Goal: Task Accomplishment & Management: Complete application form

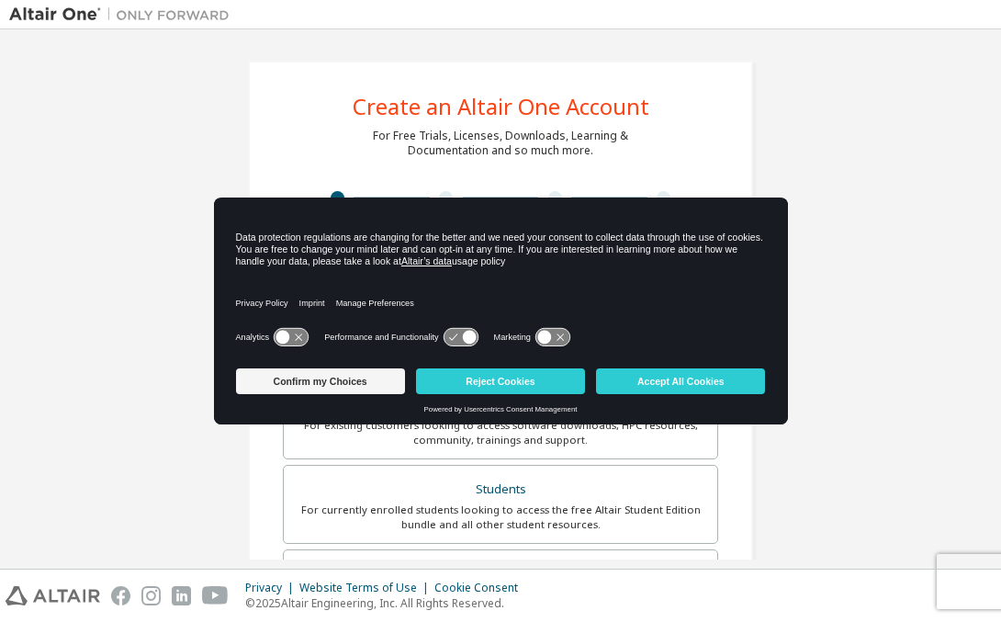
click at [911, 52] on div "Create an Altair One Account For Free Trials, Licenses, Downloads, Learning & D…" at bounding box center [500, 525] width 982 height 972
click at [646, 377] on button "Accept All Cookies" at bounding box center [680, 381] width 169 height 26
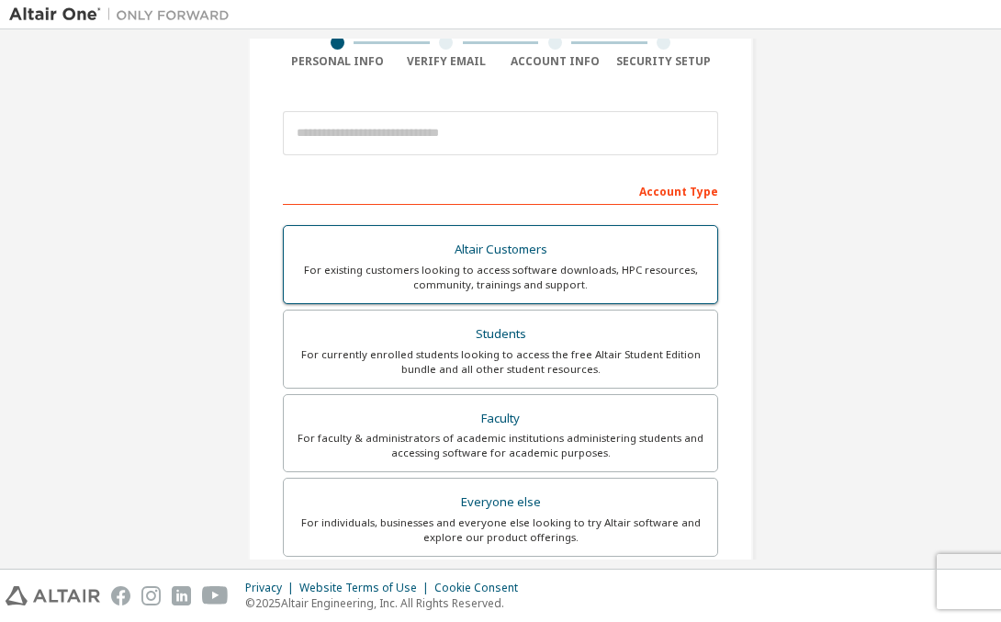
scroll to position [157, 0]
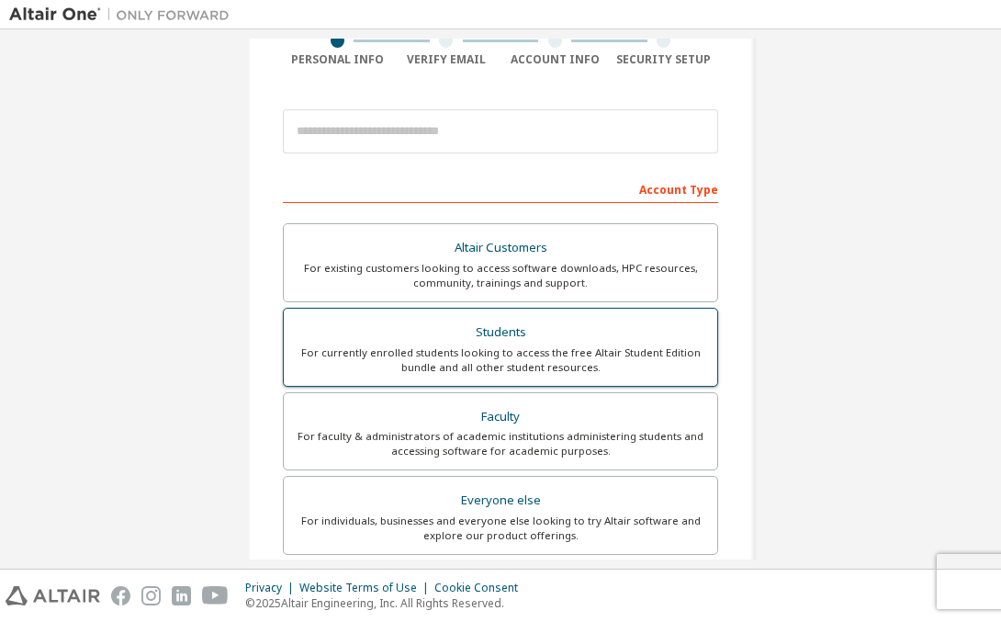
click at [454, 367] on div "For currently enrolled students looking to access the free Altair Student Editi…" at bounding box center [500, 359] width 411 height 29
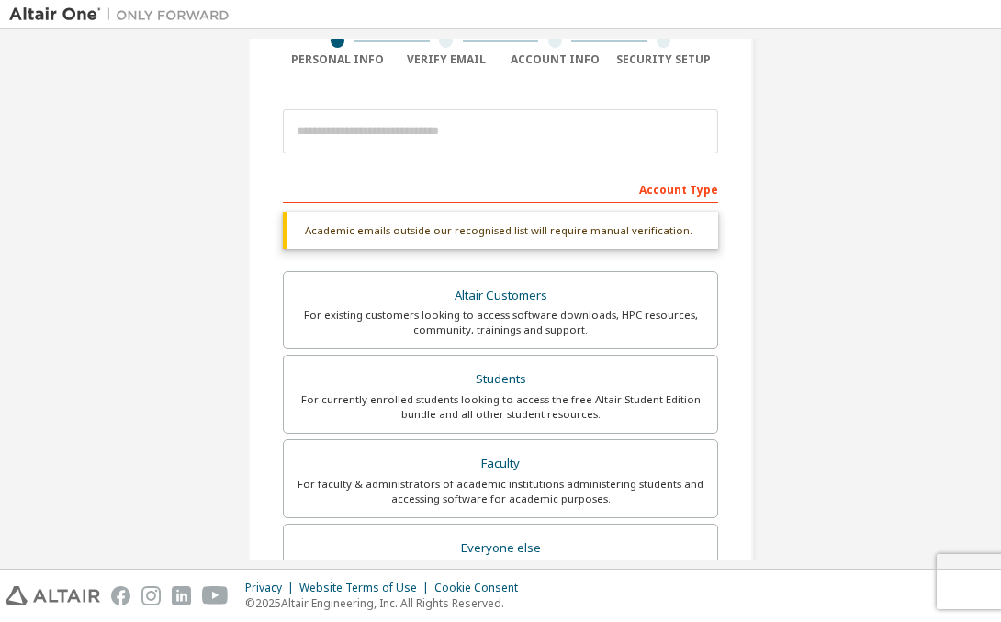
click at [421, 190] on div "Account Type" at bounding box center [500, 188] width 435 height 29
click at [669, 189] on div "Account Type" at bounding box center [500, 188] width 435 height 29
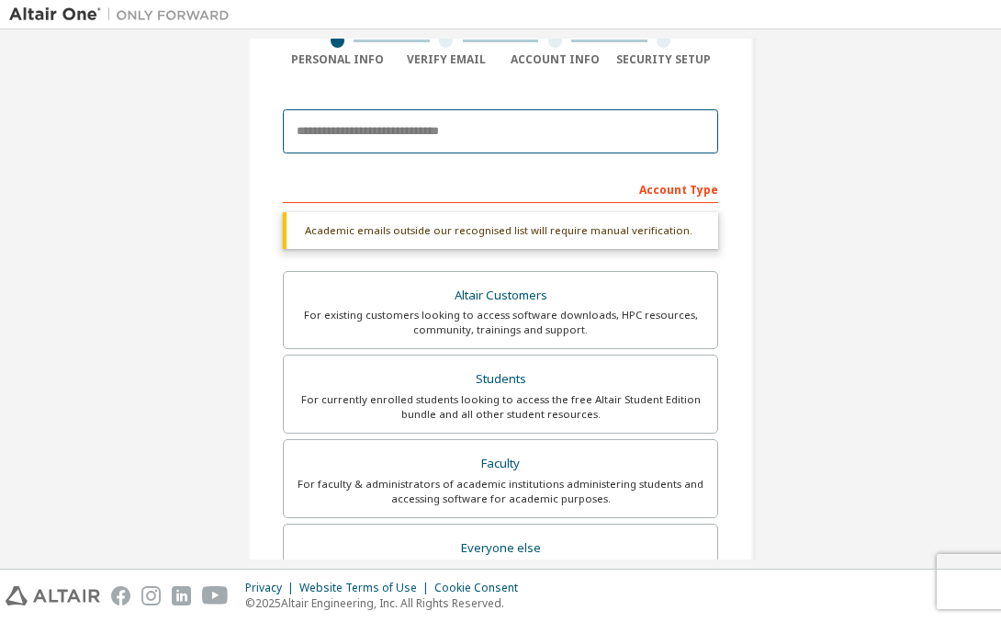
click at [521, 129] on input "email" at bounding box center [500, 131] width 435 height 44
type input "**********"
type input "******"
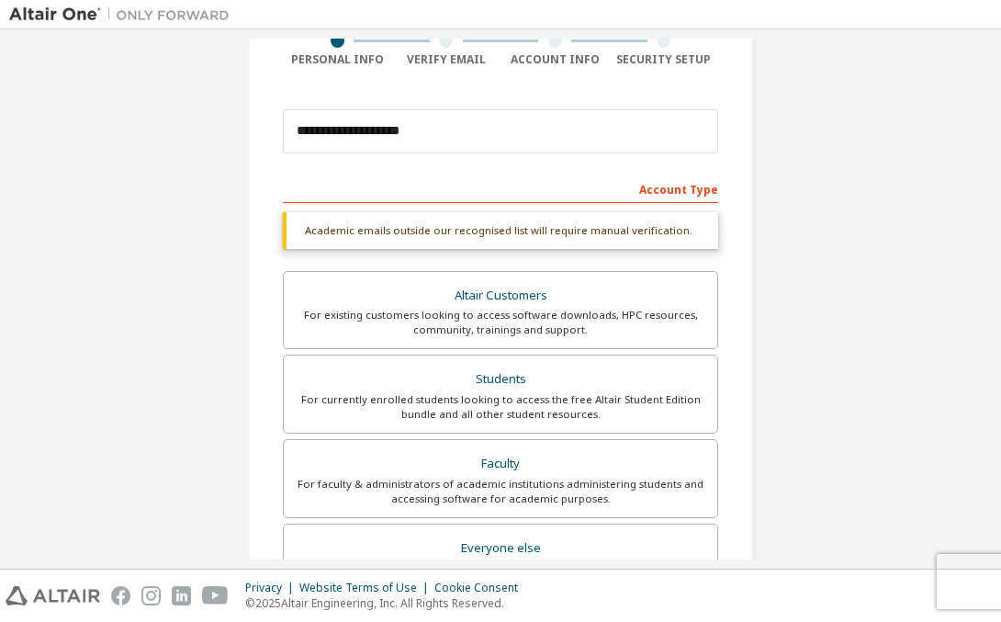
type input "******"
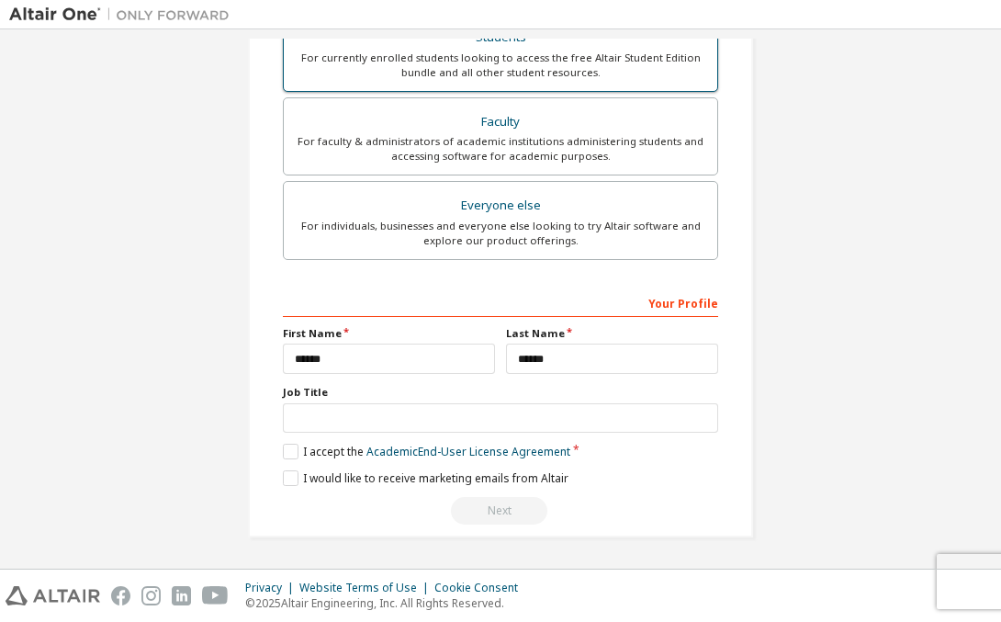
scroll to position [451, 0]
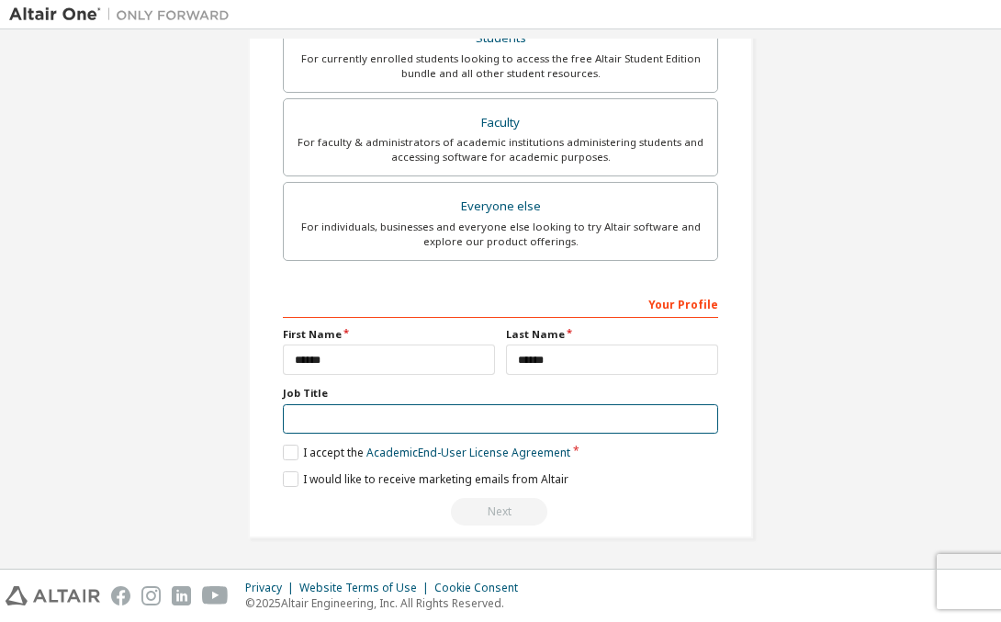
click at [405, 413] on input "text" at bounding box center [500, 419] width 435 height 30
type input "*******"
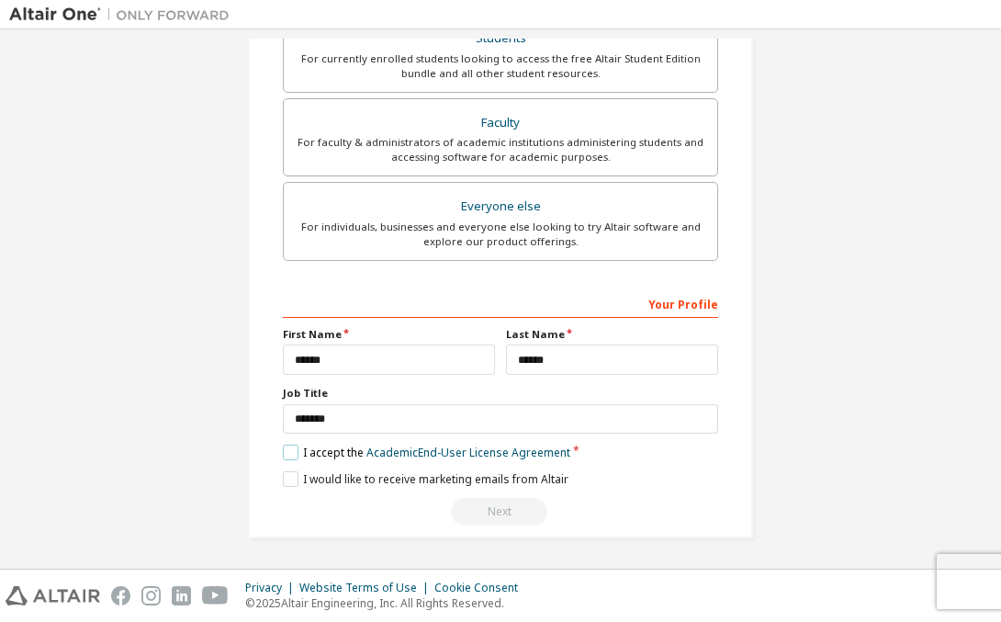
click at [285, 454] on label "I accept the Academic End-User License Agreement" at bounding box center [426, 452] width 287 height 16
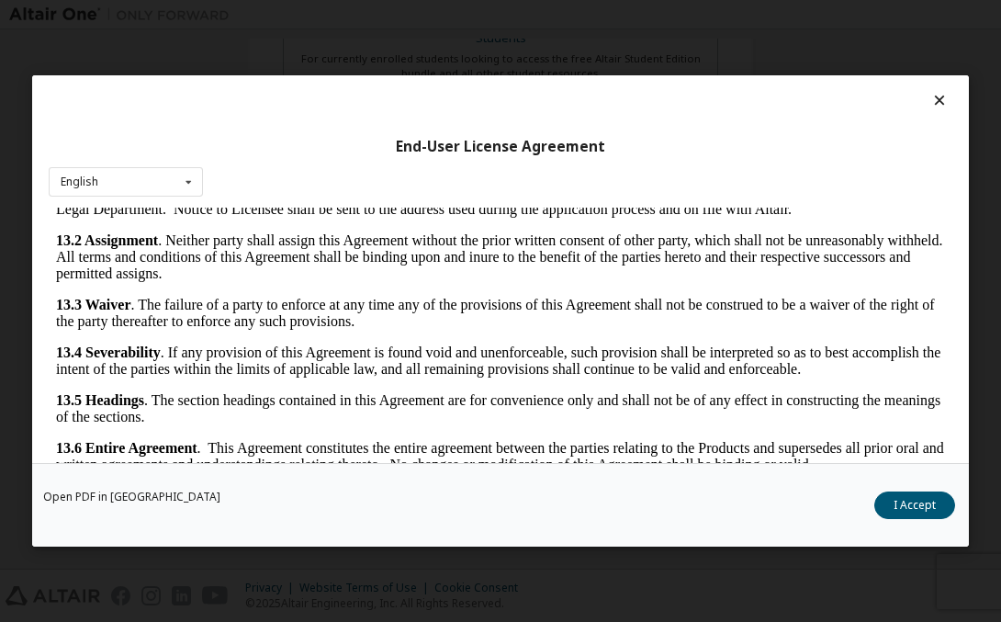
scroll to position [46, 0]
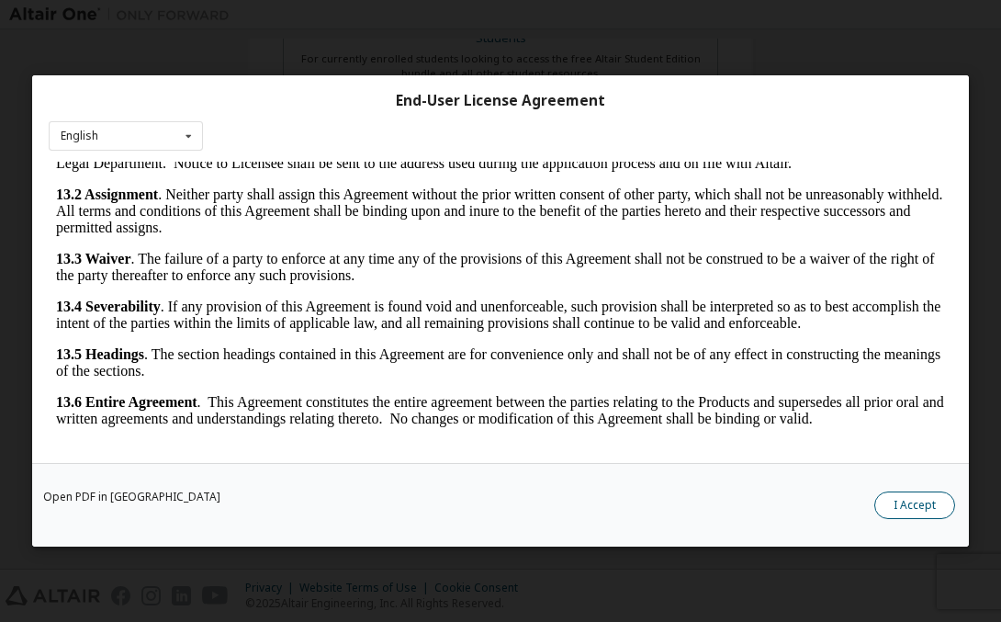
click at [897, 507] on button "I Accept" at bounding box center [914, 505] width 81 height 28
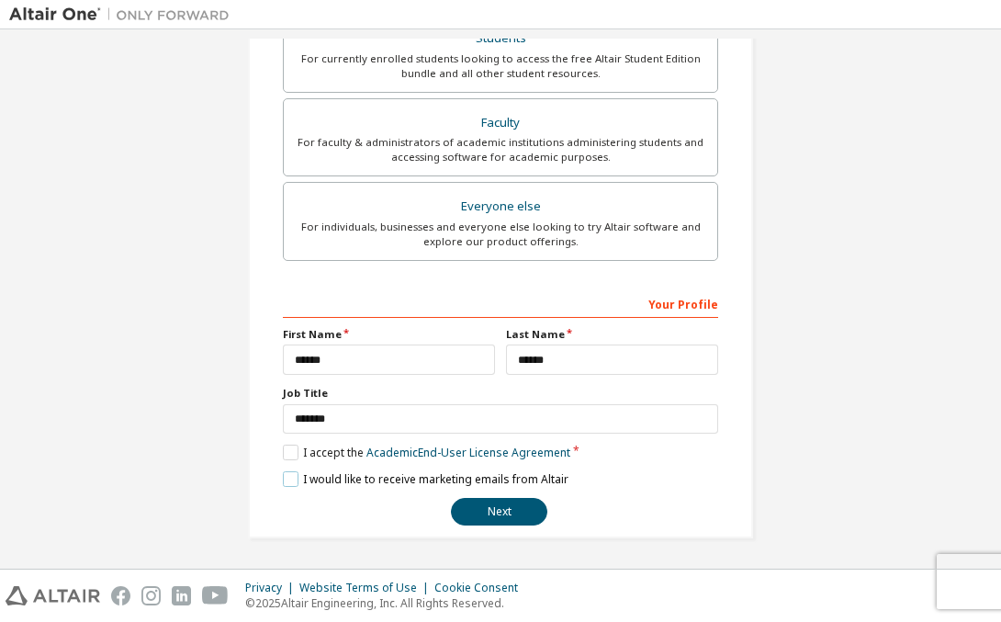
click at [360, 486] on label "I would like to receive marketing emails from Altair" at bounding box center [426, 479] width 286 height 16
click at [367, 476] on label "I would like to receive marketing emails from Altair" at bounding box center [426, 479] width 286 height 16
click at [477, 510] on button "Next" at bounding box center [499, 512] width 96 height 28
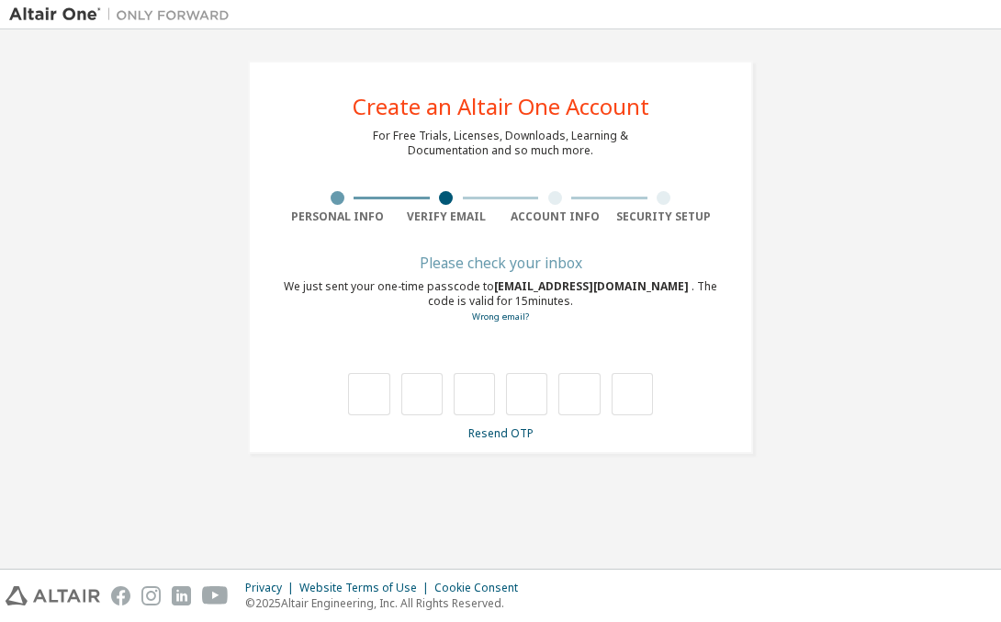
scroll to position [0, 0]
type input "*"
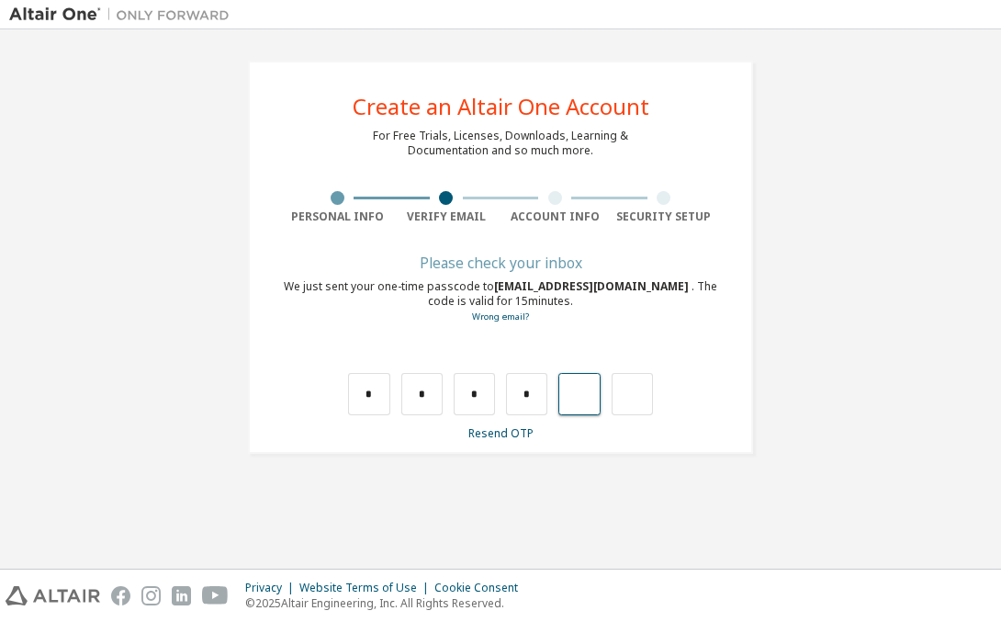
type input "*"
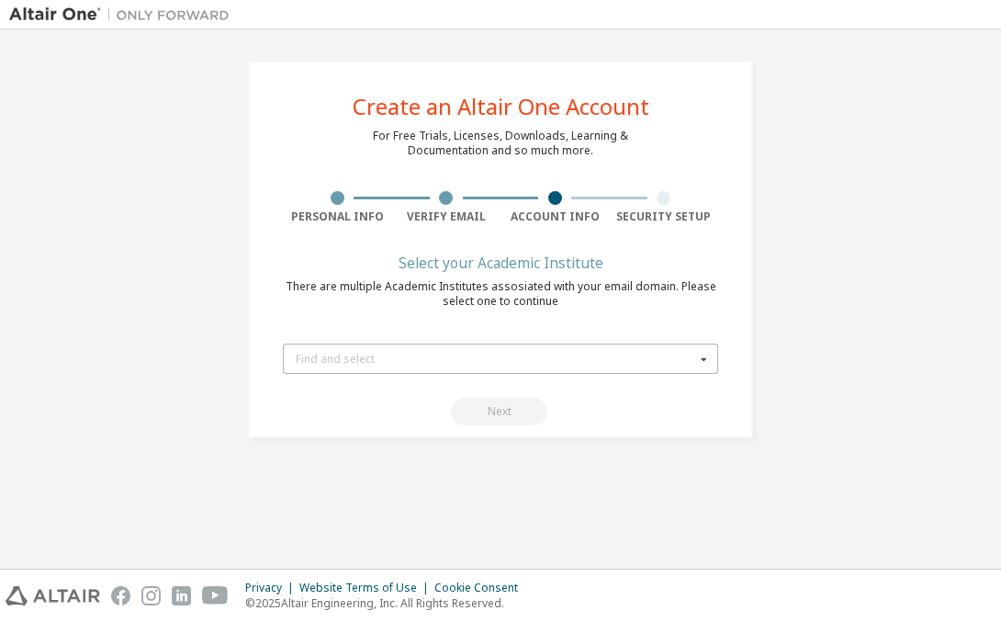
click at [492, 358] on div "Find and select" at bounding box center [495, 358] width 399 height 11
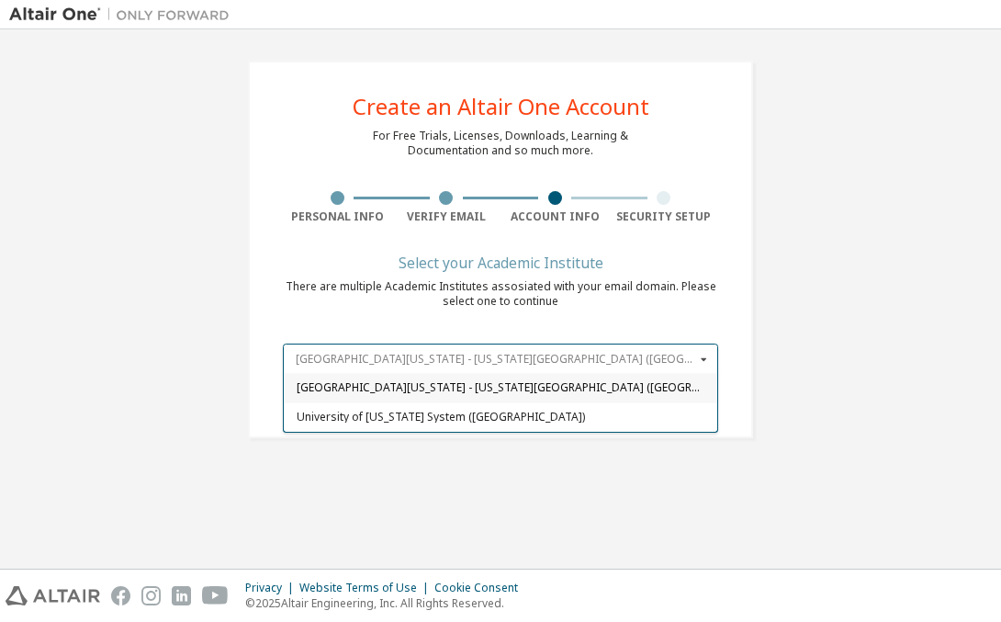
click at [436, 360] on input "text" at bounding box center [501, 358] width 433 height 28
type input "**********"
click at [511, 490] on div "Create an Altair One Account For Free Trials, Licenses, Downloads, Learning & D…" at bounding box center [500, 299] width 982 height 521
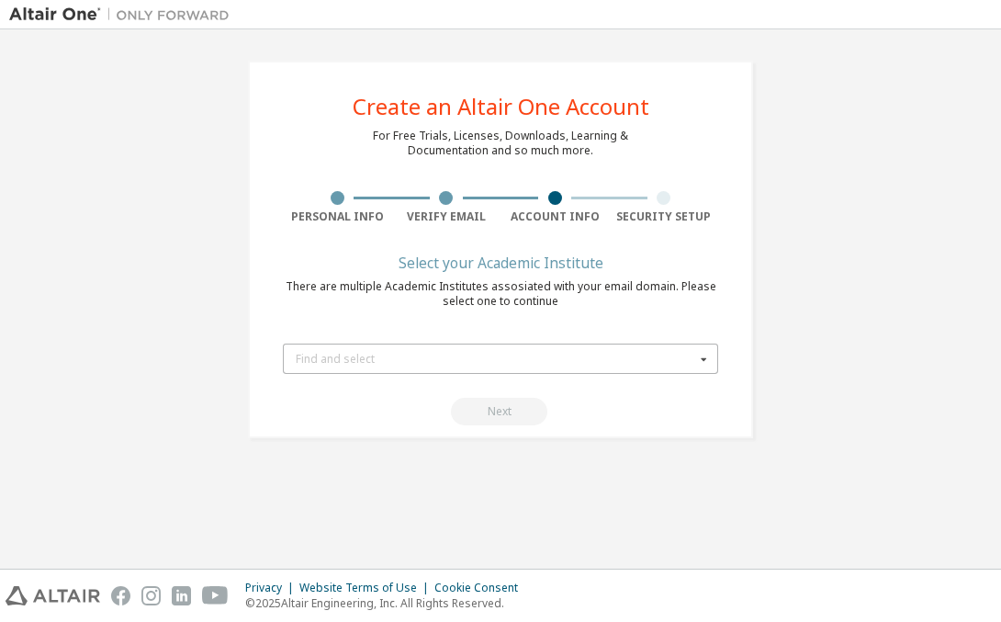
click at [488, 363] on div "Find and select" at bounding box center [495, 358] width 399 height 11
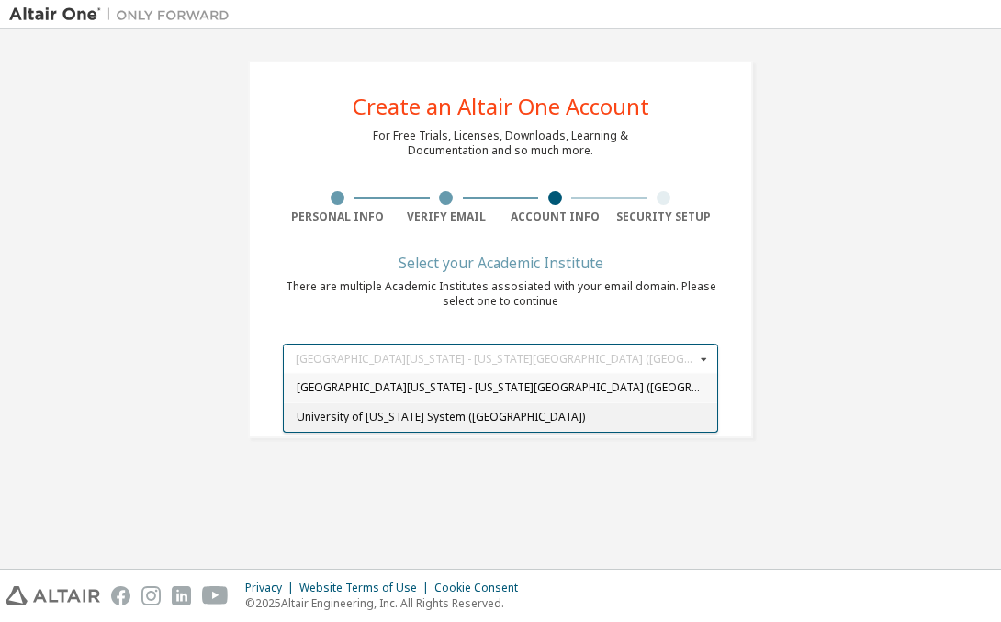
click at [476, 414] on span "University of [US_STATE] System ([GEOGRAPHIC_DATA])" at bounding box center [501, 416] width 409 height 11
type input "******"
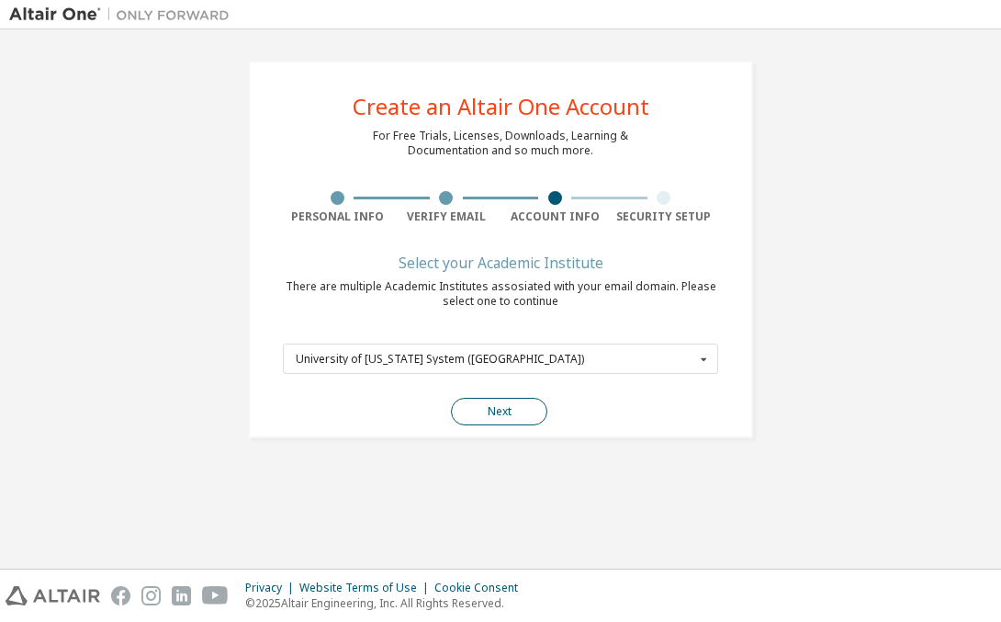
click at [486, 406] on button "Next" at bounding box center [499, 412] width 96 height 28
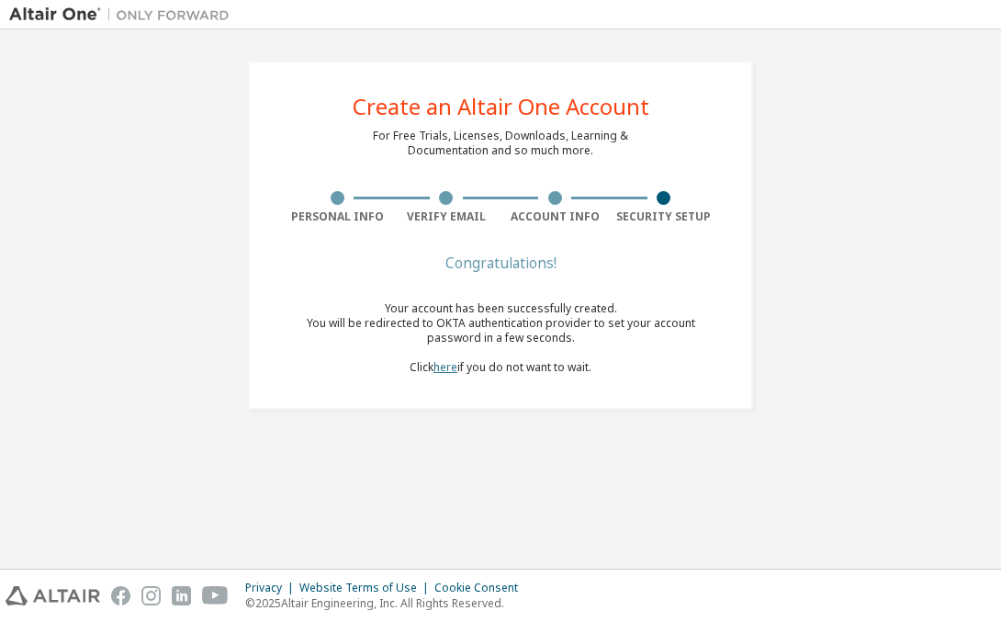
click at [442, 372] on link "here" at bounding box center [445, 367] width 24 height 16
